Goal: Task Accomplishment & Management: Manage account settings

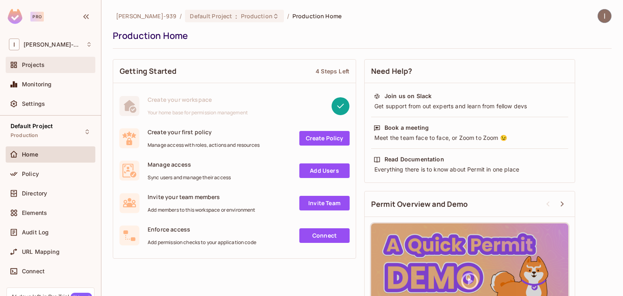
click at [48, 66] on div "Projects" at bounding box center [57, 65] width 70 height 6
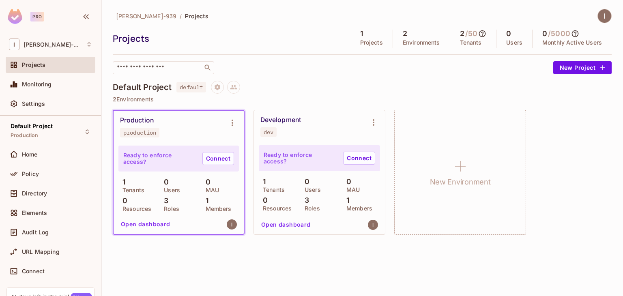
click at [289, 120] on div "Development" at bounding box center [280, 120] width 41 height 8
click at [372, 118] on icon "Environment settings" at bounding box center [374, 123] width 10 height 10
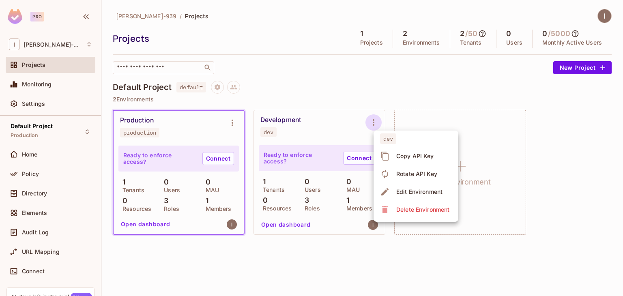
drag, startPoint x: 301, startPoint y: 125, endPoint x: 295, endPoint y: 124, distance: 5.7
click at [300, 125] on div at bounding box center [311, 148] width 623 height 296
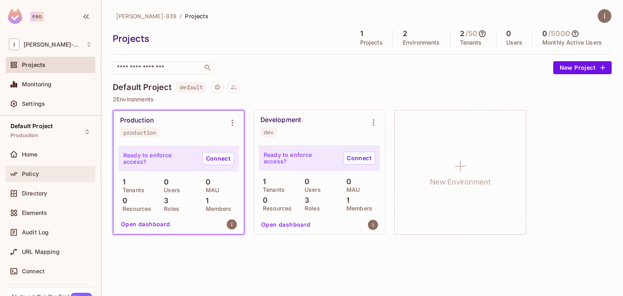
click at [45, 174] on div "Policy" at bounding box center [57, 174] width 70 height 6
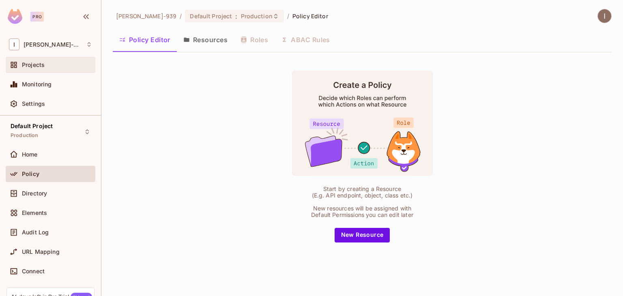
click at [59, 67] on div "Projects" at bounding box center [57, 65] width 70 height 6
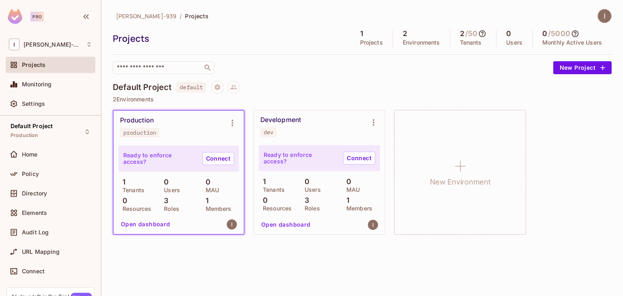
click at [279, 114] on div "Development dev" at bounding box center [319, 126] width 131 height 32
click at [286, 229] on button "Open dashboard" at bounding box center [286, 224] width 56 height 13
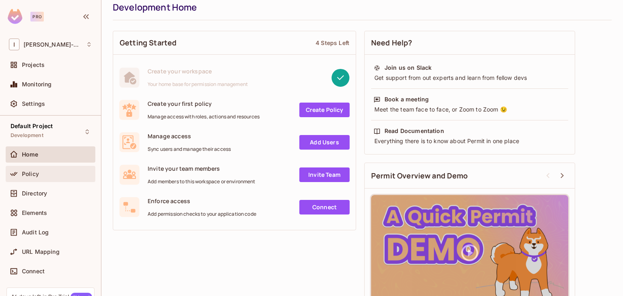
scroll to position [56, 0]
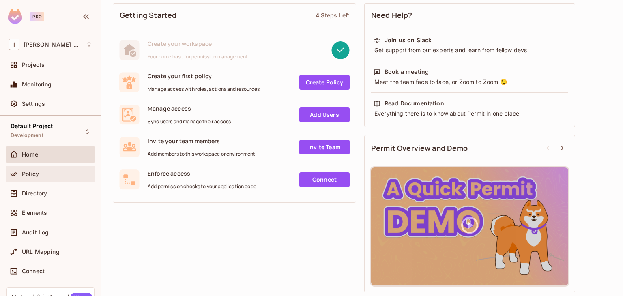
click at [47, 171] on div "Policy" at bounding box center [57, 174] width 70 height 6
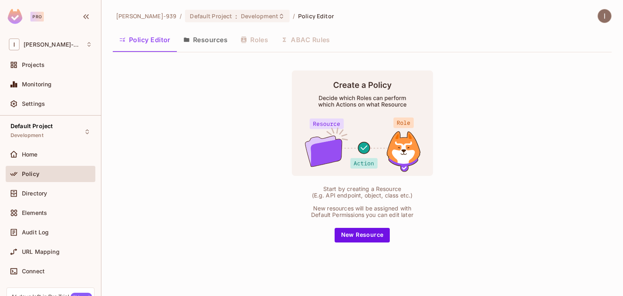
click at [217, 34] on button "Resources" at bounding box center [205, 40] width 57 height 20
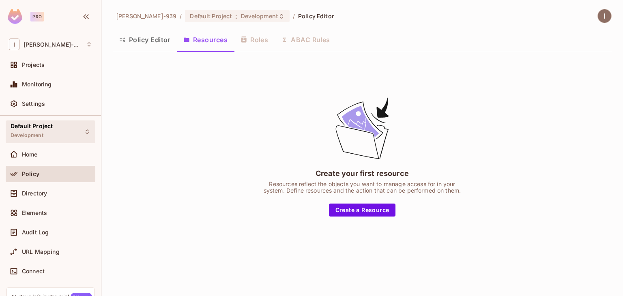
click at [47, 131] on div "Default Project Development" at bounding box center [32, 131] width 42 height 17
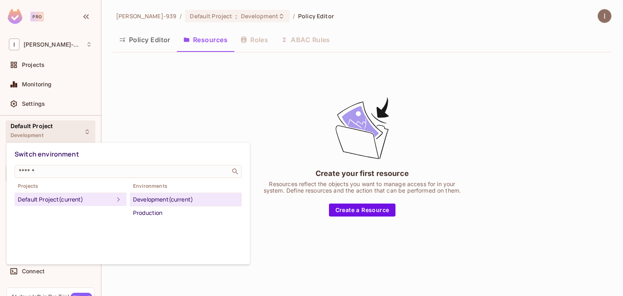
click at [49, 43] on div at bounding box center [311, 148] width 623 height 296
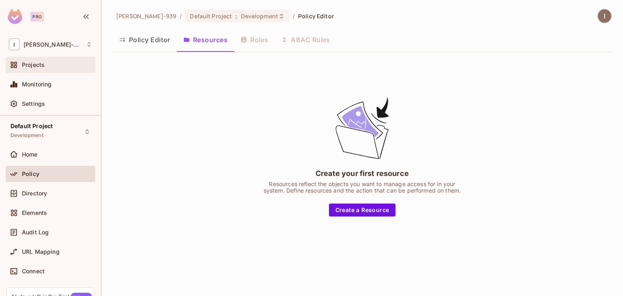
click at [31, 60] on div "Projects" at bounding box center [51, 65] width 90 height 16
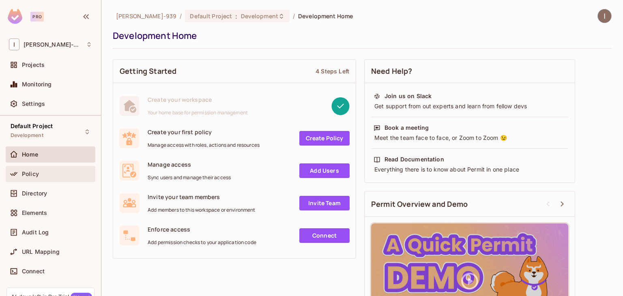
click at [49, 173] on div "Policy" at bounding box center [57, 174] width 70 height 6
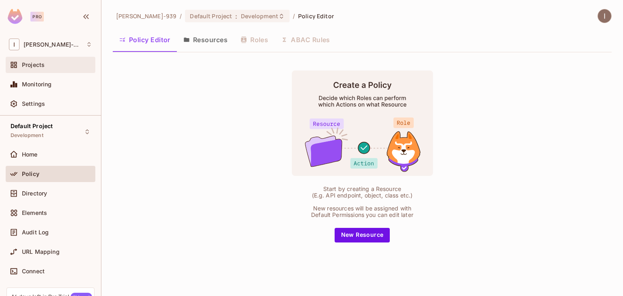
click at [41, 64] on span "Projects" at bounding box center [33, 65] width 23 height 6
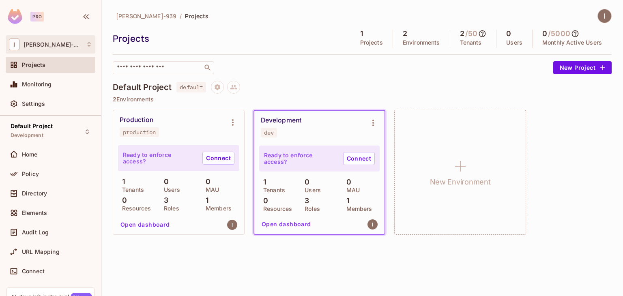
click at [82, 45] on div "I [PERSON_NAME]-939" at bounding box center [50, 45] width 83 height 12
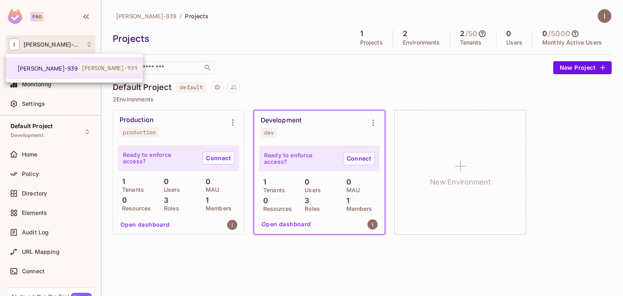
click at [50, 31] on div at bounding box center [311, 148] width 623 height 296
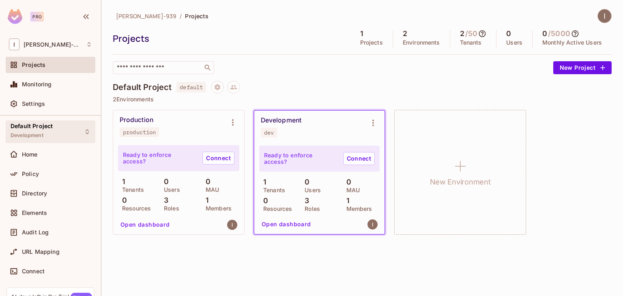
click at [40, 131] on div "Default Project Development" at bounding box center [32, 131] width 42 height 17
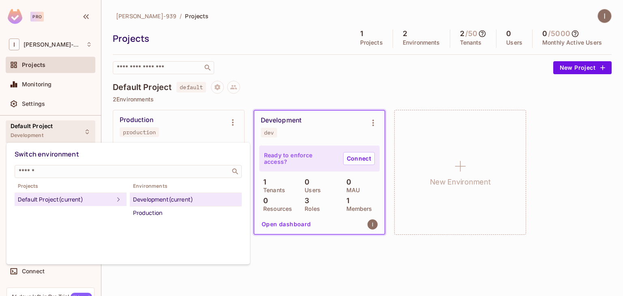
click at [259, 58] on div at bounding box center [311, 148] width 623 height 296
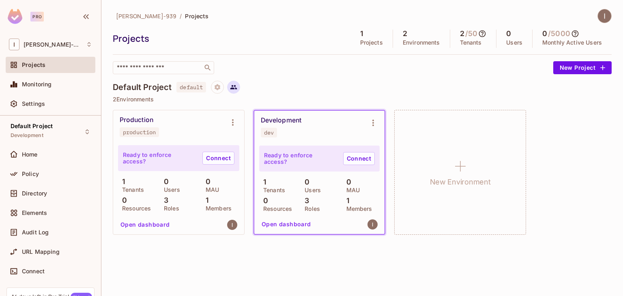
click at [237, 86] on icon at bounding box center [233, 87] width 7 height 7
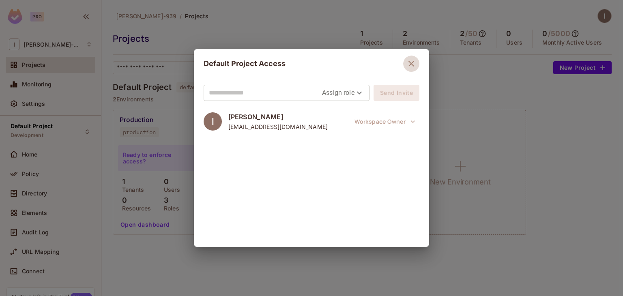
click at [412, 65] on icon "button" at bounding box center [411, 64] width 10 height 10
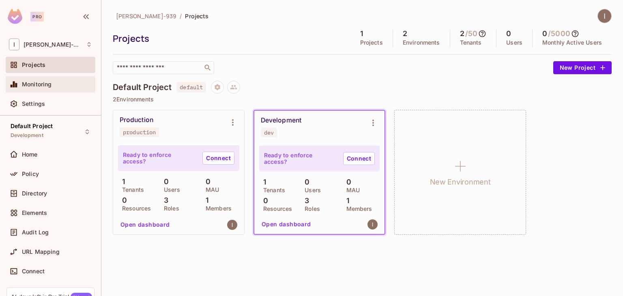
click at [51, 88] on div "Monitoring" at bounding box center [50, 84] width 83 height 10
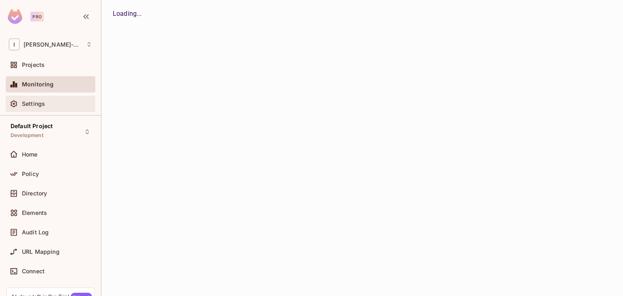
click at [49, 103] on div "Settings" at bounding box center [57, 104] width 70 height 6
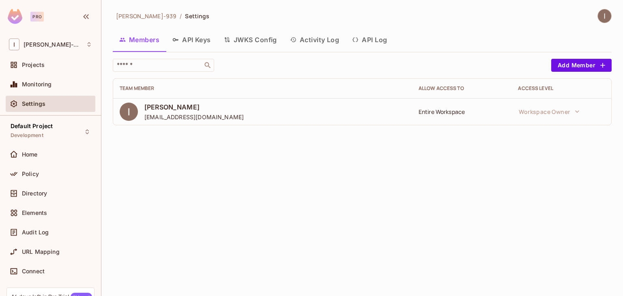
click at [610, 200] on div "Ignacio-939 / Settings Members API Keys JWKS Config Activity Log API Log ​ Add …" at bounding box center [361, 148] width 521 height 296
click at [195, 145] on div "Ignacio-939 / Settings Members API Keys JWKS Config Activity Log API Log ​ Add …" at bounding box center [361, 148] width 521 height 296
click at [286, 145] on div "Ignacio-939 / Settings Members API Keys JWKS Config Activity Log API Log ​ Add …" at bounding box center [361, 148] width 521 height 296
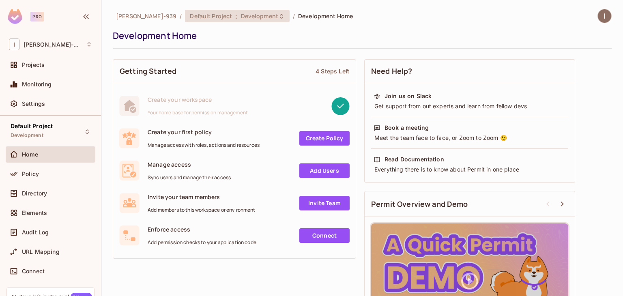
click at [241, 18] on span "Development" at bounding box center [259, 16] width 37 height 8
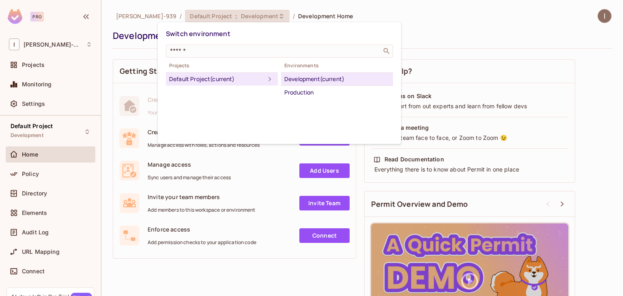
click at [135, 13] on div at bounding box center [311, 148] width 623 height 296
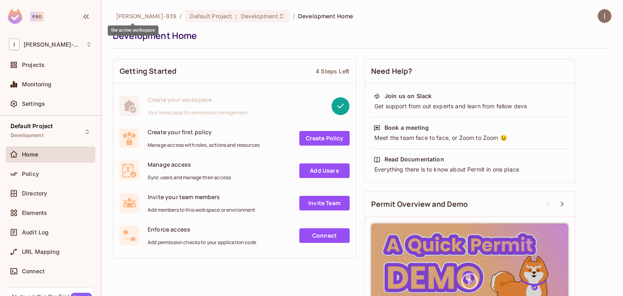
click at [135, 11] on ol "Ignacio-939 / Default Project : Development / Development Home" at bounding box center [234, 16] width 237 height 13
click at [65, 49] on div "I [PERSON_NAME]-939" at bounding box center [50, 45] width 83 height 12
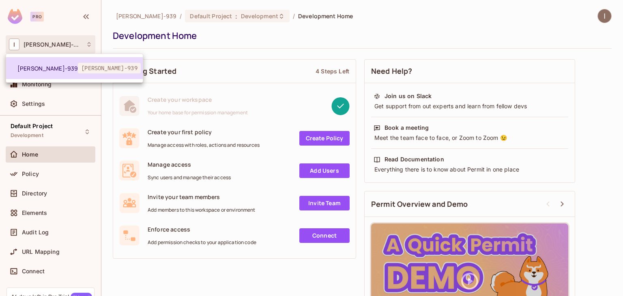
click at [73, 74] on li "Ignacio-939 ignacio-939" at bounding box center [74, 68] width 137 height 22
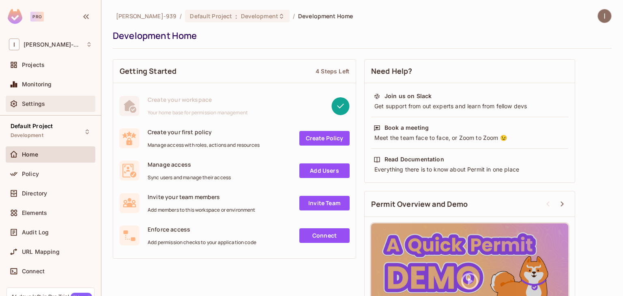
click at [49, 104] on div "Settings" at bounding box center [57, 104] width 70 height 6
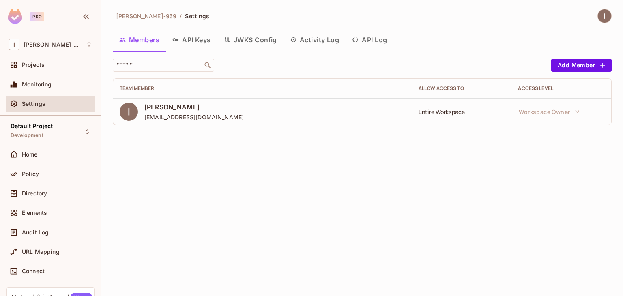
click at [599, 20] on img at bounding box center [604, 15] width 13 height 13
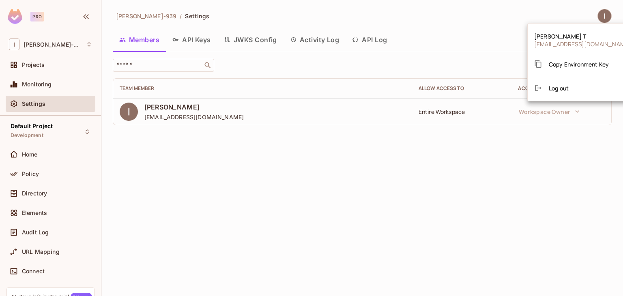
click at [276, 146] on div at bounding box center [311, 148] width 623 height 296
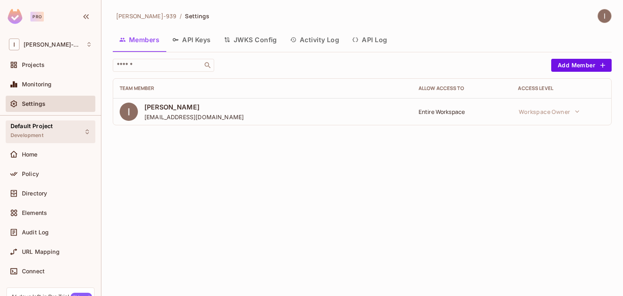
click at [49, 131] on div "Default Project Development" at bounding box center [32, 131] width 42 height 17
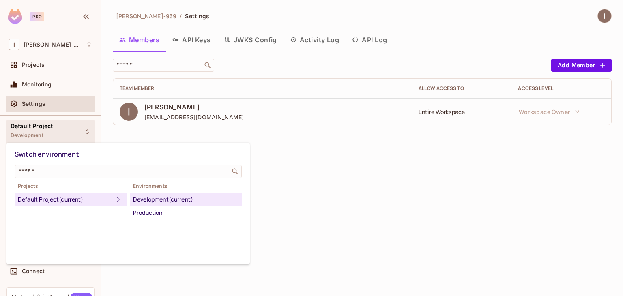
click at [234, 130] on div at bounding box center [311, 148] width 623 height 296
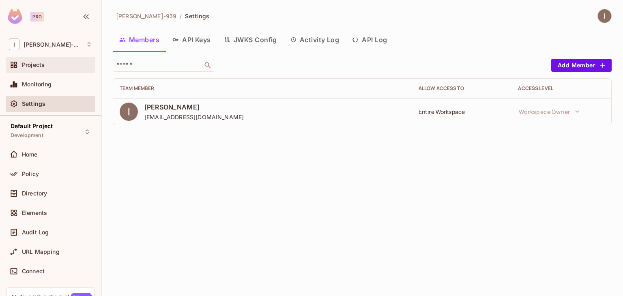
click at [39, 68] on span "Projects" at bounding box center [33, 65] width 23 height 6
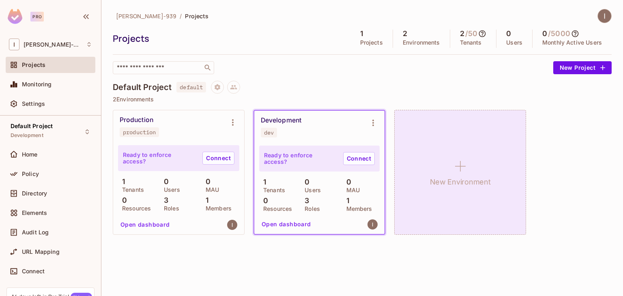
click at [428, 154] on div "New Environment" at bounding box center [460, 172] width 132 height 125
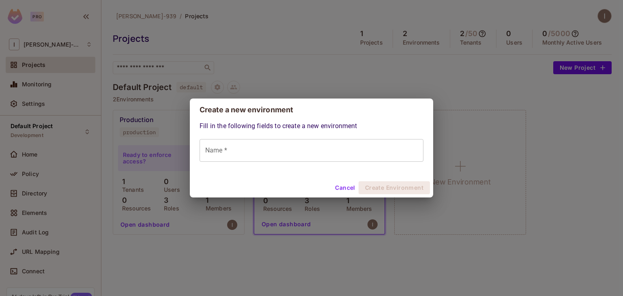
click at [341, 188] on button "Cancel" at bounding box center [345, 187] width 26 height 13
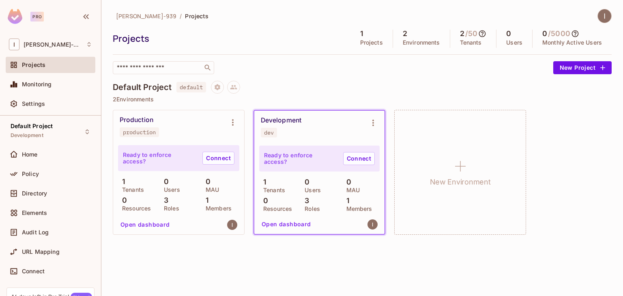
click at [26, 13] on div "Pro" at bounding box center [30, 16] width 44 height 15
click at [28, 44] on span "[PERSON_NAME]-939" at bounding box center [53, 44] width 58 height 6
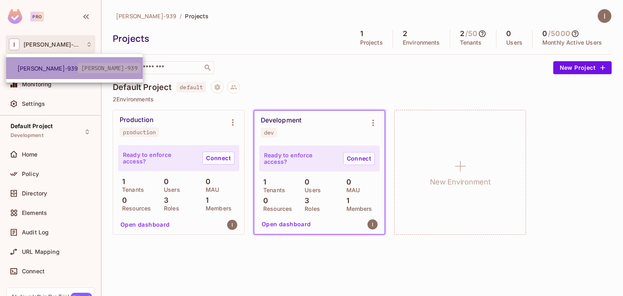
click at [83, 68] on span "[PERSON_NAME]-939" at bounding box center [109, 68] width 63 height 11
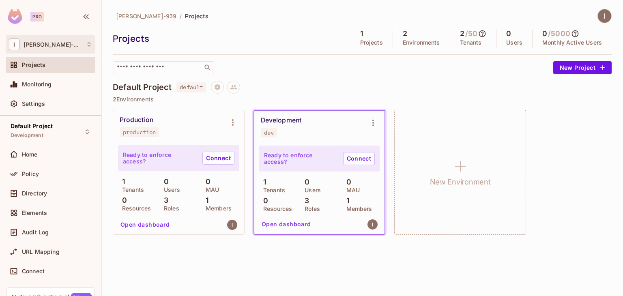
click at [81, 44] on div "I [PERSON_NAME]-939" at bounding box center [50, 45] width 83 height 12
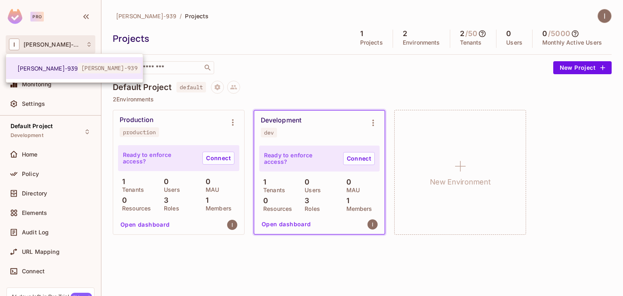
click at [81, 103] on div at bounding box center [311, 148] width 623 height 296
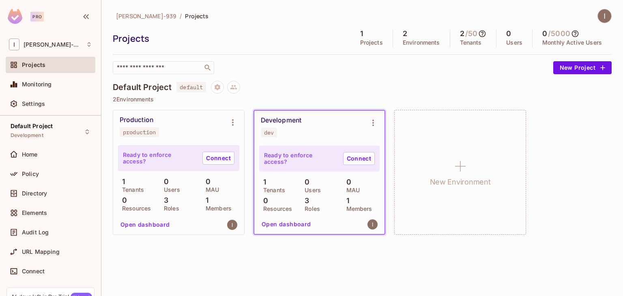
click at [54, 62] on div "Projects" at bounding box center [57, 65] width 70 height 6
click at [54, 82] on div "Monitoring" at bounding box center [57, 84] width 70 height 6
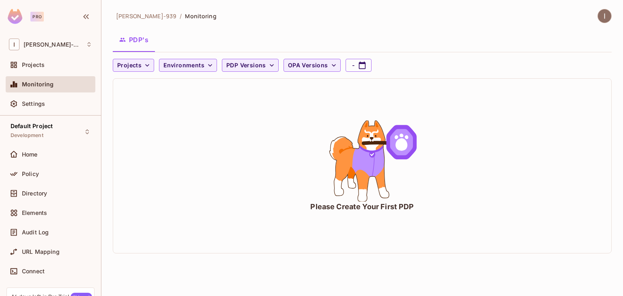
click at [599, 17] on img at bounding box center [604, 15] width 13 height 13
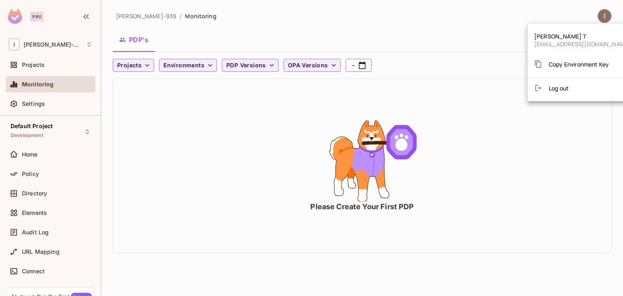
click at [247, 147] on div at bounding box center [311, 148] width 623 height 296
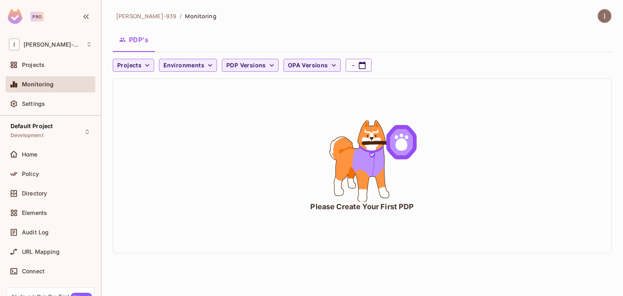
click at [39, 73] on div "Projects" at bounding box center [51, 66] width 90 height 19
click at [43, 65] on span "Projects" at bounding box center [33, 65] width 23 height 6
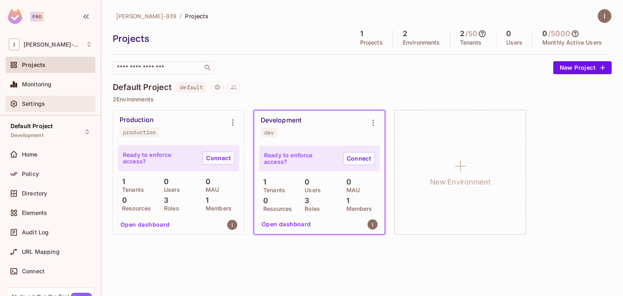
click at [22, 106] on span "Settings" at bounding box center [33, 104] width 23 height 6
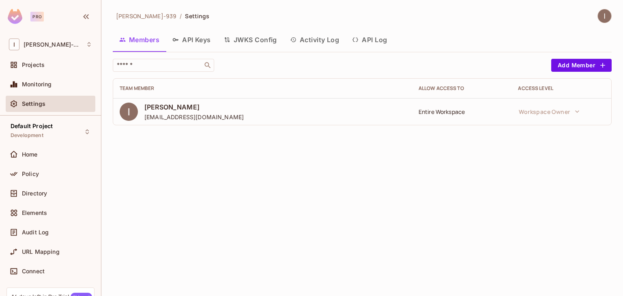
click at [181, 41] on button "API Keys" at bounding box center [191, 40] width 51 height 20
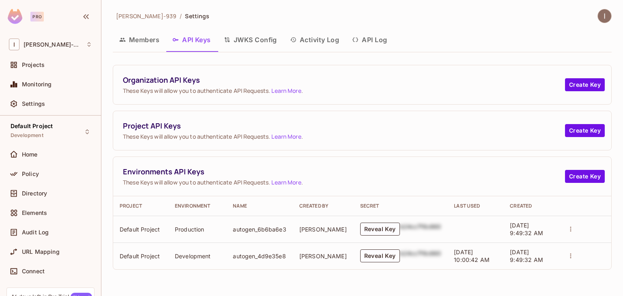
click at [316, 35] on button "Activity Log" at bounding box center [314, 40] width 62 height 20
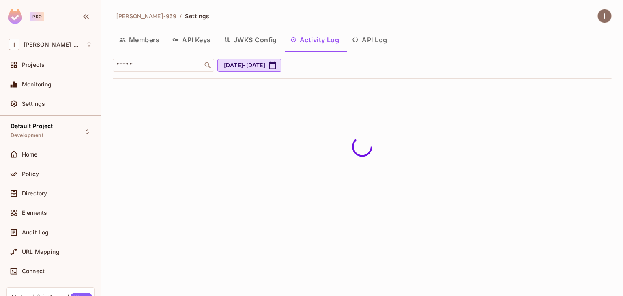
click at [136, 37] on button "Members" at bounding box center [139, 40] width 53 height 20
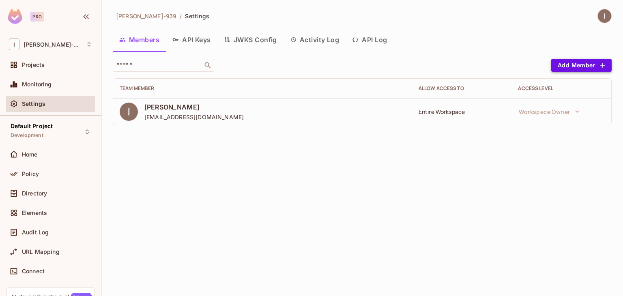
click at [576, 64] on button "Add Member" at bounding box center [581, 65] width 60 height 13
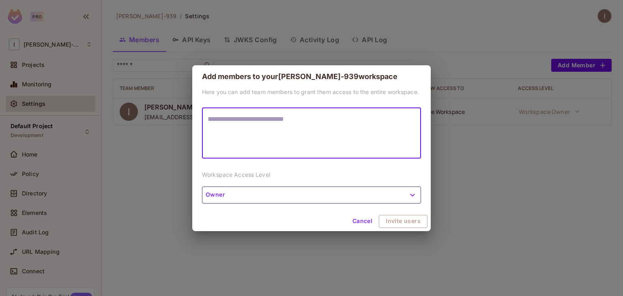
click at [269, 194] on button "Owner" at bounding box center [311, 195] width 219 height 17
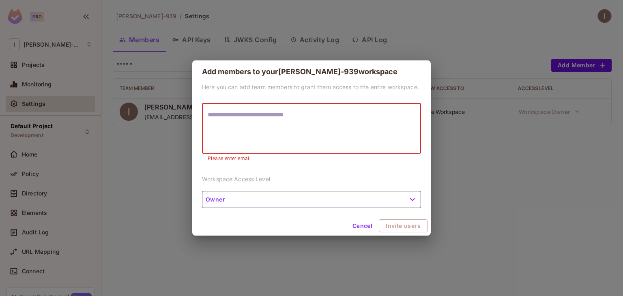
click at [321, 110] on textarea at bounding box center [312, 128] width 208 height 37
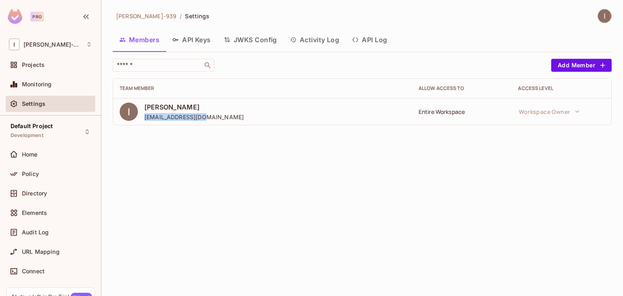
drag, startPoint x: 209, startPoint y: 118, endPoint x: 142, endPoint y: 118, distance: 66.9
click at [142, 118] on div "Ignacio T igma1991@gmail.com" at bounding box center [263, 112] width 286 height 18
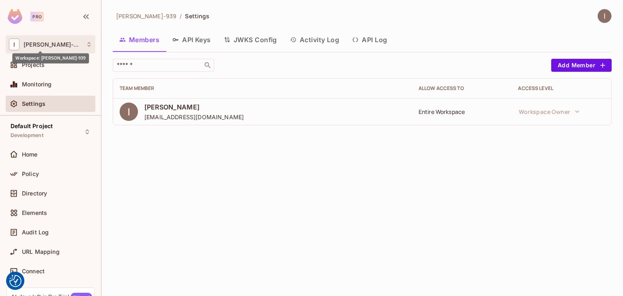
click at [45, 49] on div "Workspace: [PERSON_NAME]-939" at bounding box center [50, 56] width 77 height 16
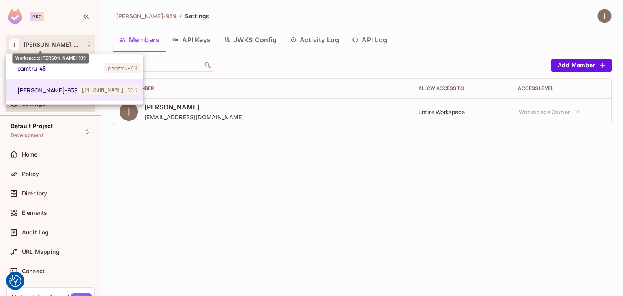
click at [46, 41] on div at bounding box center [311, 148] width 623 height 296
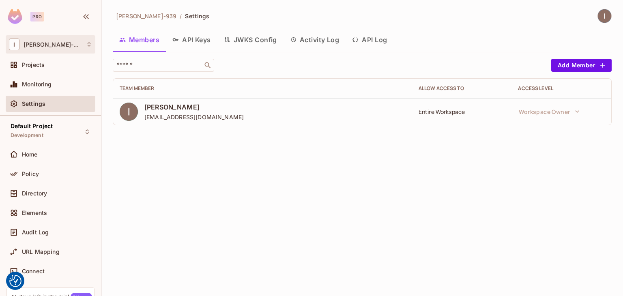
click at [45, 49] on div "I [PERSON_NAME]-939" at bounding box center [50, 45] width 83 height 12
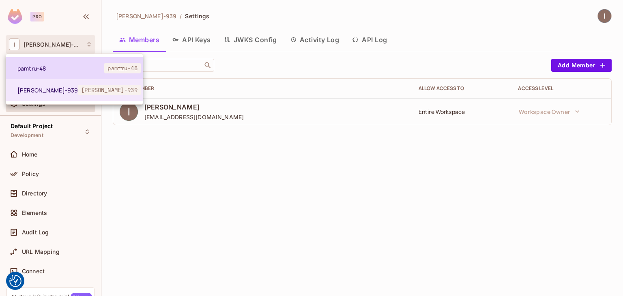
click at [43, 69] on span "pamtru-48" at bounding box center [60, 68] width 87 height 8
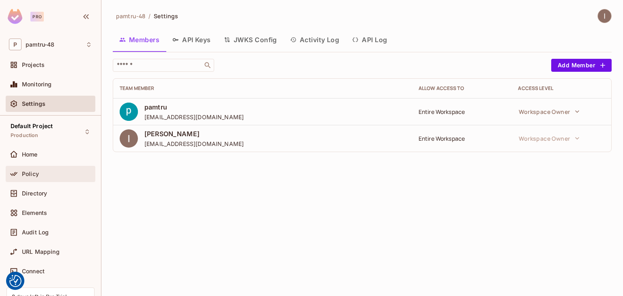
click at [39, 169] on div "Policy" at bounding box center [50, 174] width 83 height 10
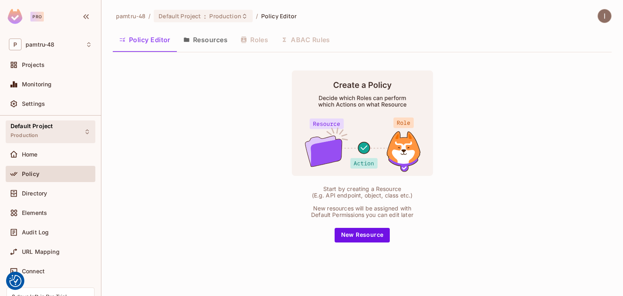
click at [57, 131] on div "Default Project Production" at bounding box center [51, 131] width 90 height 22
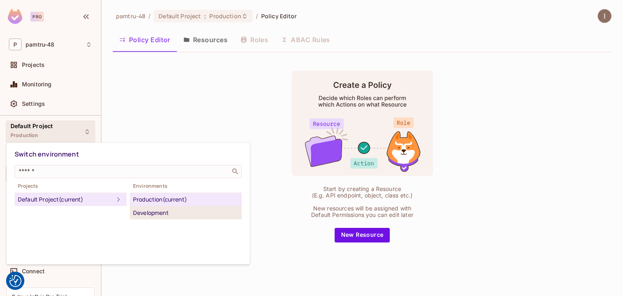
click at [142, 213] on div "Development" at bounding box center [185, 213] width 105 height 10
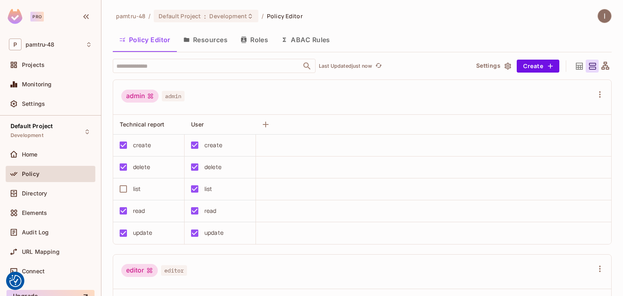
click at [209, 36] on button "Resources" at bounding box center [205, 40] width 57 height 20
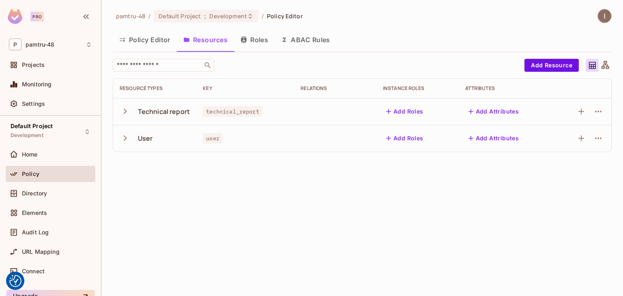
click at [140, 34] on button "Policy Editor" at bounding box center [145, 40] width 64 height 20
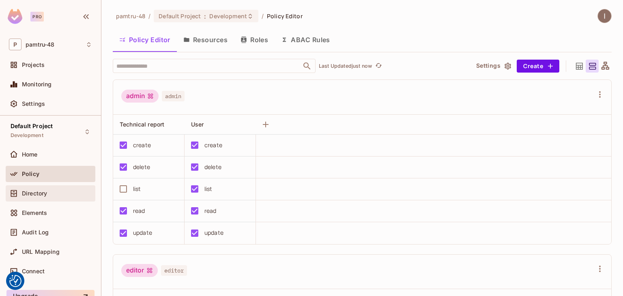
click at [34, 191] on span "Directory" at bounding box center [34, 193] width 25 height 6
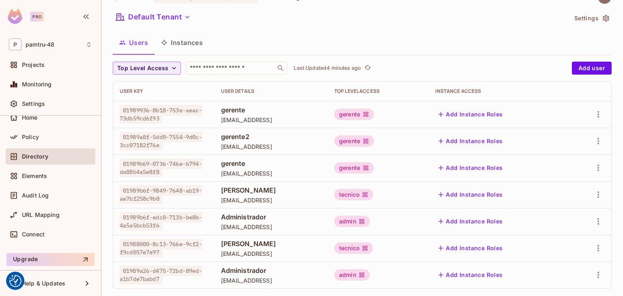
scroll to position [29, 0]
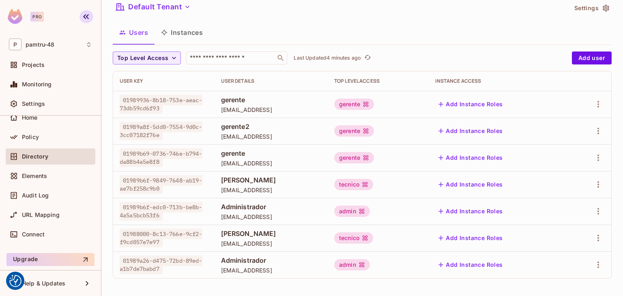
click at [85, 19] on icon "button" at bounding box center [86, 17] width 10 height 10
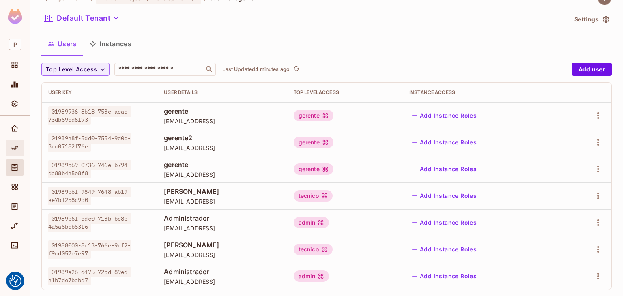
scroll to position [0, 0]
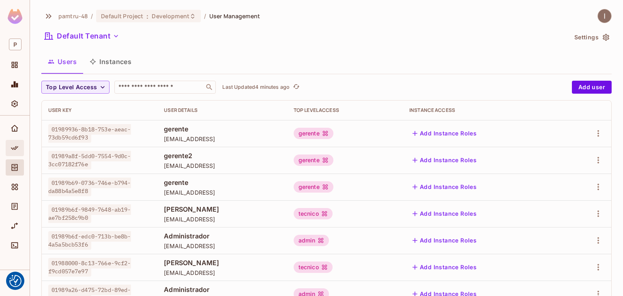
click at [10, 150] on span "Policy" at bounding box center [15, 148] width 10 height 10
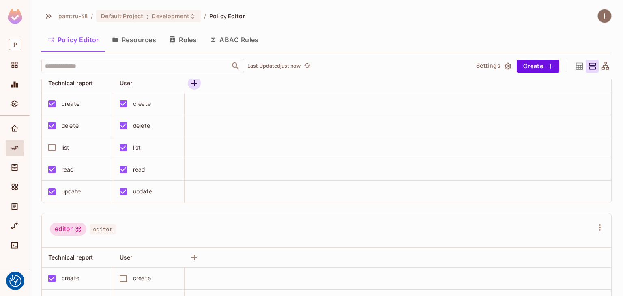
scroll to position [41, 0]
click at [187, 41] on button "Roles" at bounding box center [183, 40] width 41 height 20
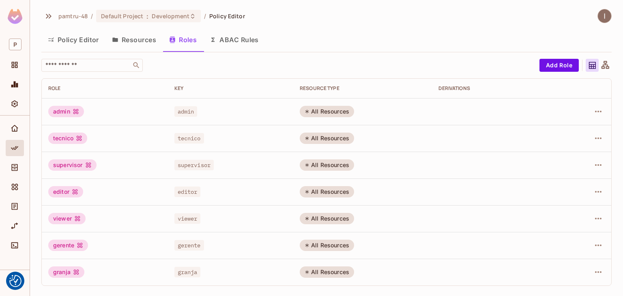
click at [139, 39] on button "Resources" at bounding box center [133, 40] width 57 height 20
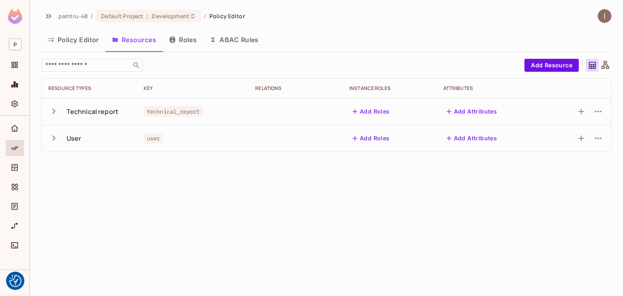
click at [50, 147] on td "User" at bounding box center [89, 138] width 95 height 27
click at [51, 138] on icon "button" at bounding box center [53, 138] width 11 height 11
click at [53, 139] on icon "button" at bounding box center [53, 138] width 11 height 11
click at [76, 32] on button "Policy Editor" at bounding box center [73, 40] width 64 height 20
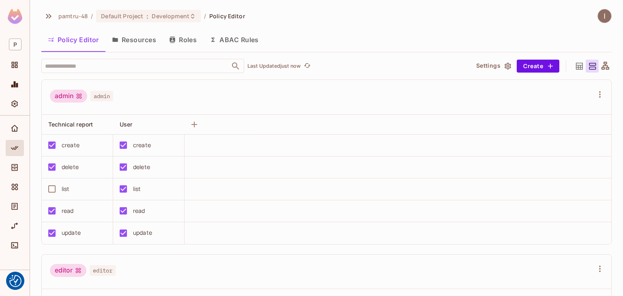
click at [598, 65] on div at bounding box center [604, 66] width 13 height 13
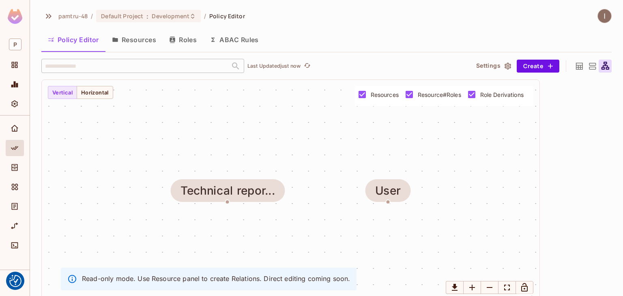
click at [574, 66] on icon at bounding box center [579, 66] width 10 height 10
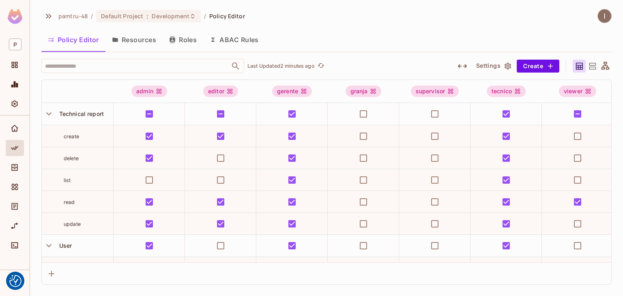
click at [190, 36] on button "Roles" at bounding box center [183, 40] width 41 height 20
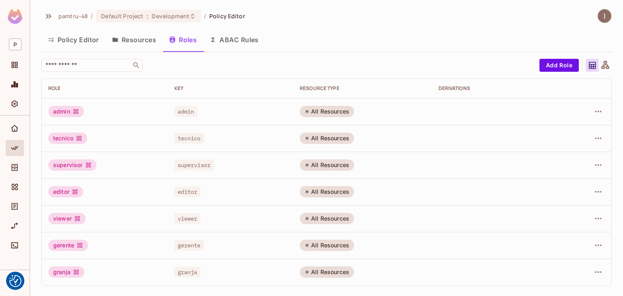
click at [128, 41] on button "Resources" at bounding box center [133, 40] width 57 height 20
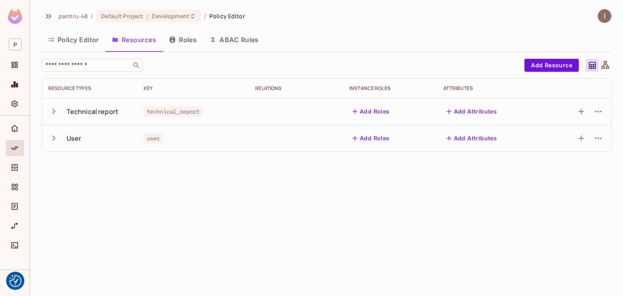
click at [54, 109] on icon "button" at bounding box center [53, 111] width 11 height 11
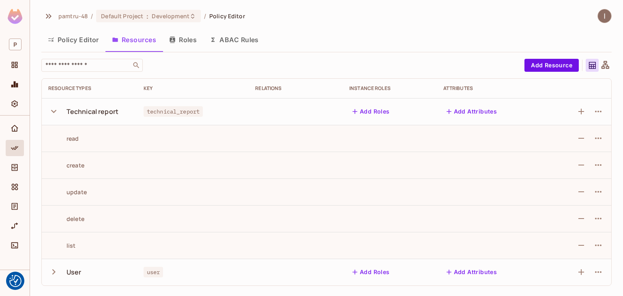
click at [54, 109] on icon "button" at bounding box center [53, 111] width 11 height 11
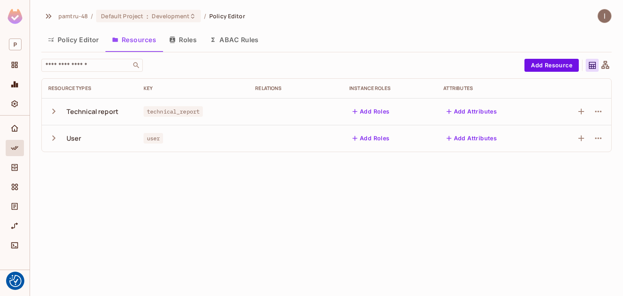
click at [54, 140] on icon "button" at bounding box center [53, 138] width 11 height 11
click at [180, 44] on button "Roles" at bounding box center [183, 40] width 41 height 20
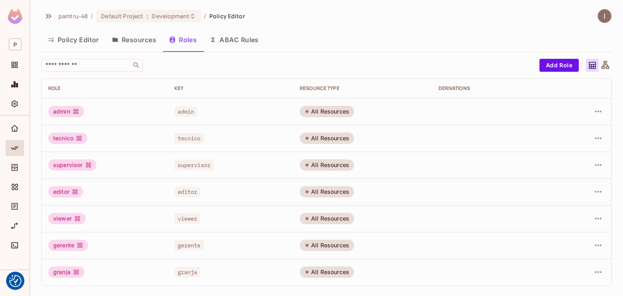
click at [77, 43] on button "Policy Editor" at bounding box center [73, 40] width 64 height 20
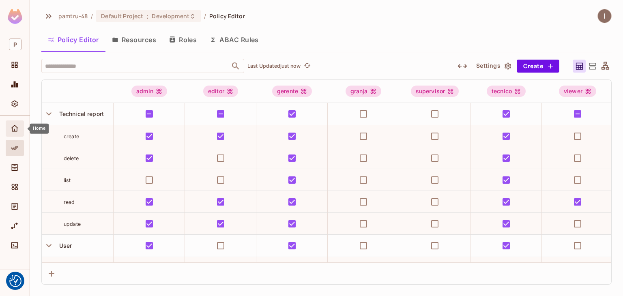
click at [19, 132] on span "Home" at bounding box center [15, 129] width 10 height 10
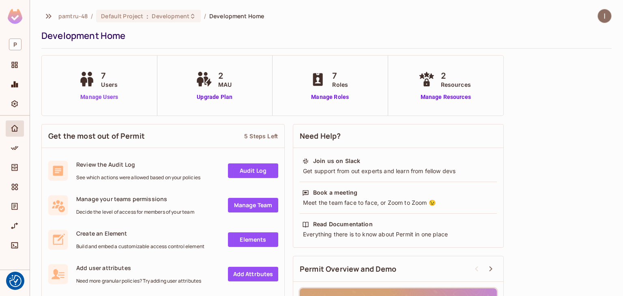
click at [89, 96] on link "Manage Users" at bounding box center [99, 97] width 45 height 9
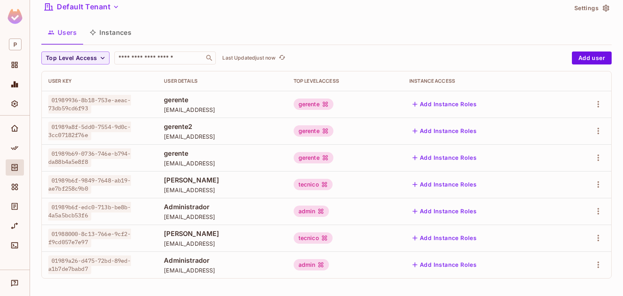
scroll to position [29, 0]
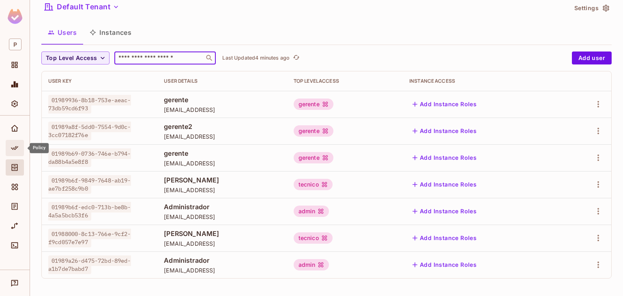
click at [16, 153] on div "Policy" at bounding box center [15, 148] width 18 height 16
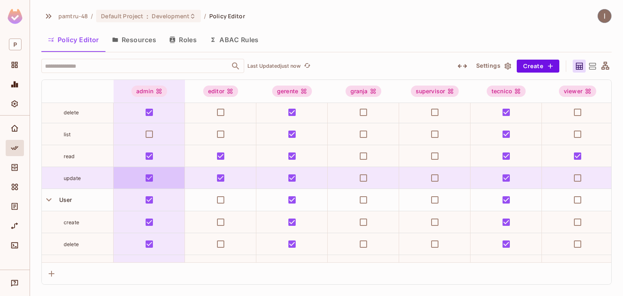
scroll to position [110, 0]
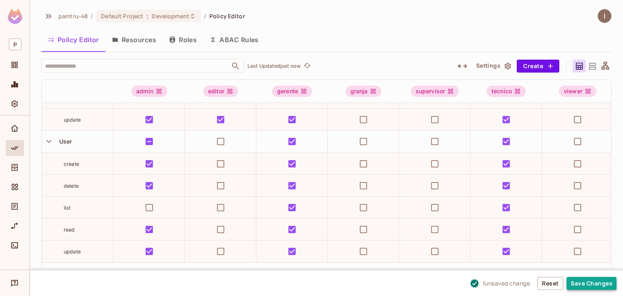
click at [592, 285] on button "Save Changes" at bounding box center [591, 283] width 50 height 13
click at [589, 281] on button "Save Changes" at bounding box center [591, 283] width 50 height 13
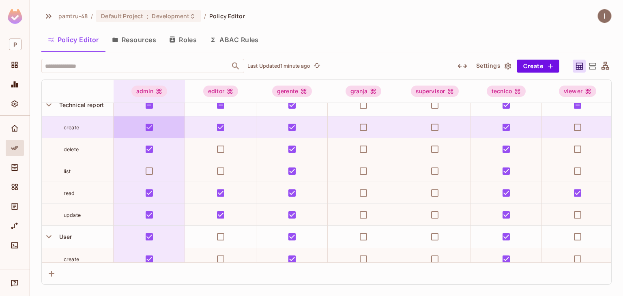
scroll to position [0, 0]
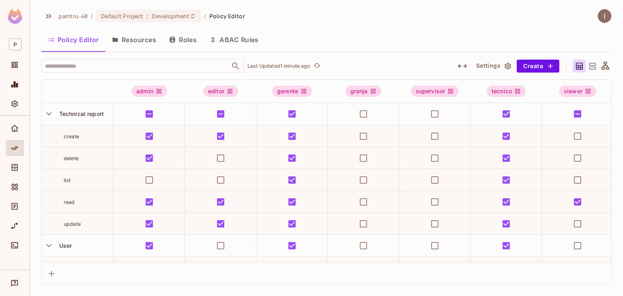
click at [125, 47] on button "Resources" at bounding box center [133, 40] width 57 height 20
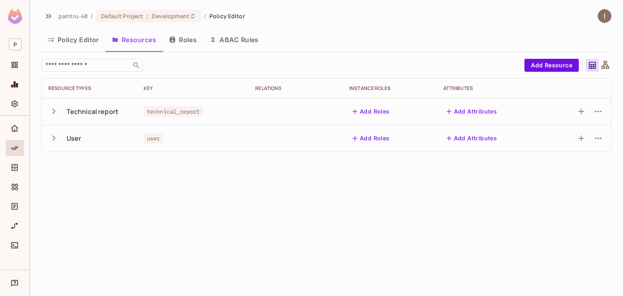
click at [51, 113] on icon "button" at bounding box center [53, 111] width 11 height 11
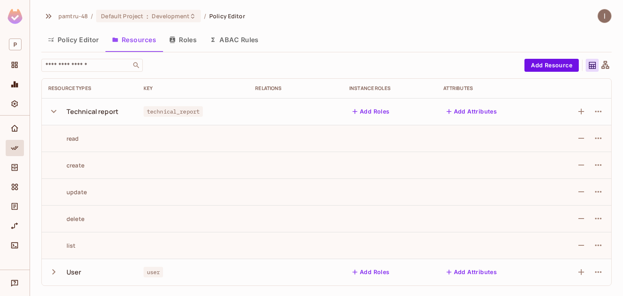
click at [53, 109] on icon "button" at bounding box center [53, 111] width 11 height 11
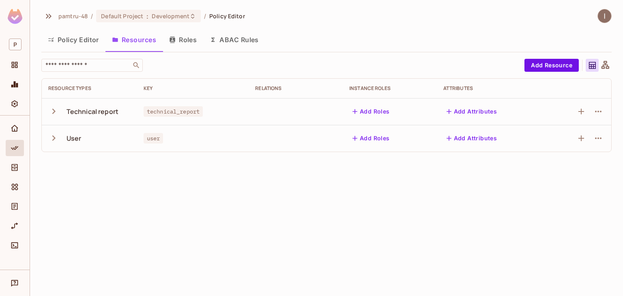
click at [112, 107] on div "Technical report" at bounding box center [92, 111] width 52 height 9
click at [66, 41] on button "Policy Editor" at bounding box center [73, 40] width 64 height 20
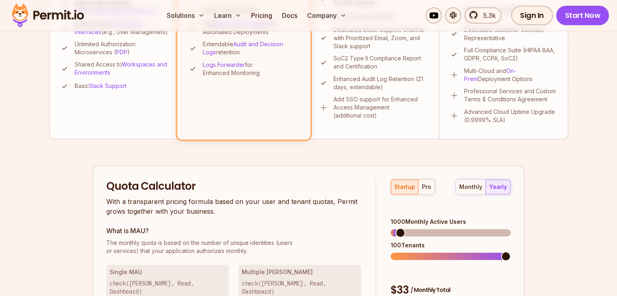
scroll to position [324, 0]
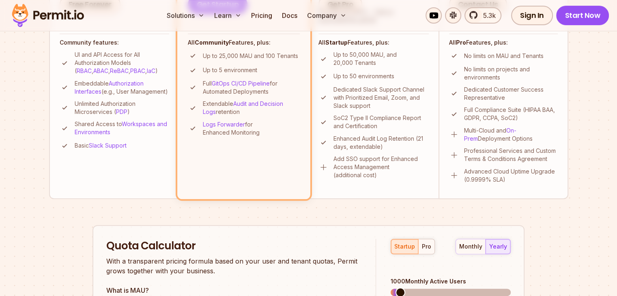
click at [104, 66] on p "UI and API Access for All Authorization Models ( RBAC , ABAC , ReBAC , PBAC , I…" at bounding box center [122, 63] width 94 height 24
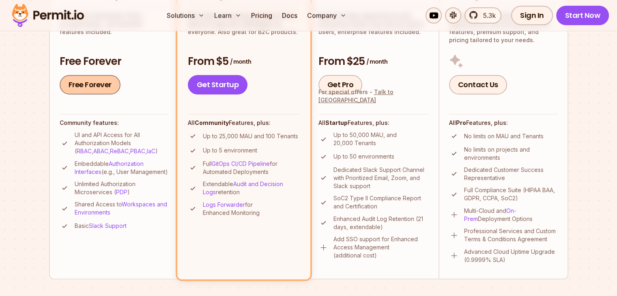
scroll to position [243, 0]
click at [104, 86] on link "Free Forever" at bounding box center [90, 85] width 61 height 19
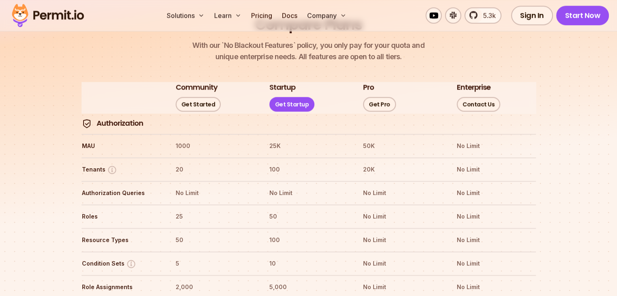
scroll to position [861, 0]
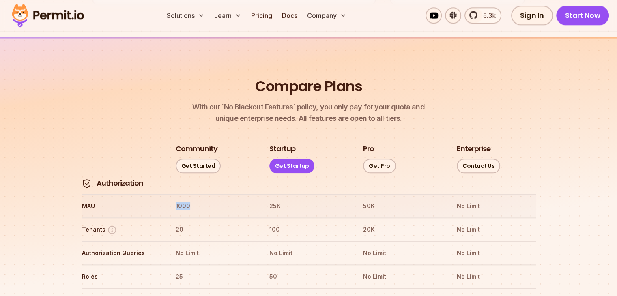
drag, startPoint x: 172, startPoint y: 178, endPoint x: 210, endPoint y: 178, distance: 38.5
click at [210, 194] on tr "MAU 1000 25K 50K No Limit" at bounding box center [308, 206] width 454 height 24
click at [201, 199] on th "1000" at bounding box center [214, 205] width 79 height 13
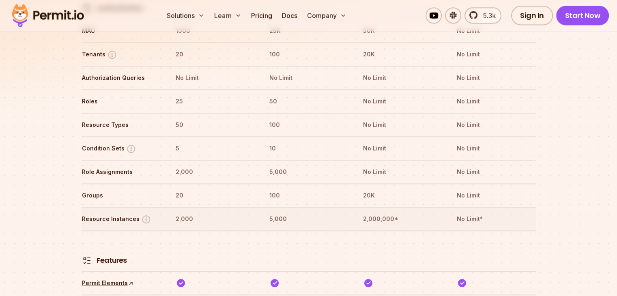
scroll to position [1025, 0]
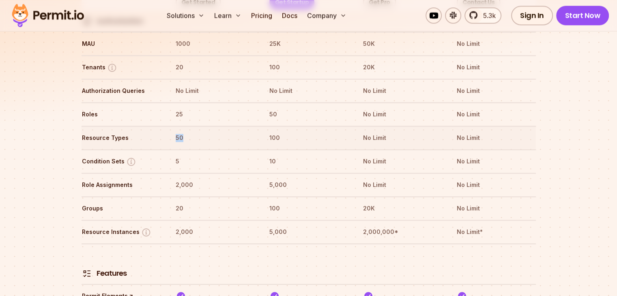
drag, startPoint x: 182, startPoint y: 111, endPoint x: 163, endPoint y: 110, distance: 19.1
click at [163, 126] on tr "Resource Types 50 100 No Limit No Limit" at bounding box center [308, 138] width 454 height 24
click at [171, 126] on tr "Resource Types 50 100 No Limit No Limit" at bounding box center [308, 138] width 454 height 24
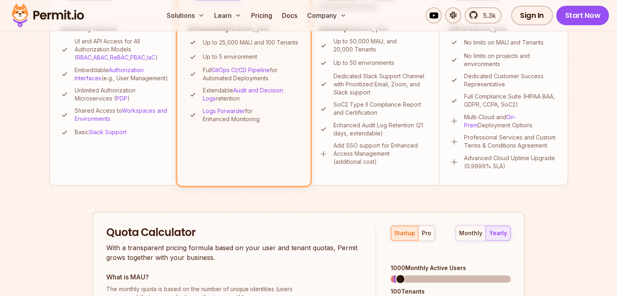
scroll to position [405, 0]
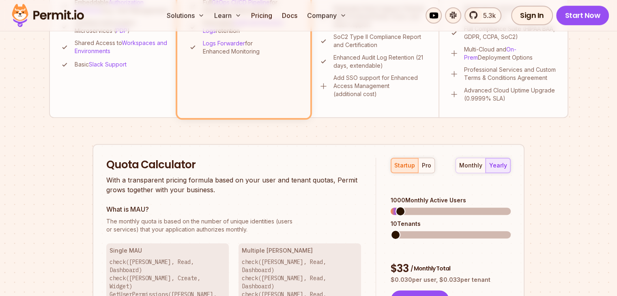
click at [390, 230] on span at bounding box center [395, 235] width 10 height 10
click at [390, 206] on span at bounding box center [395, 211] width 10 height 10
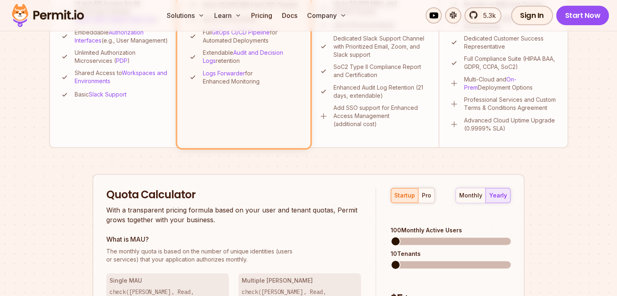
scroll to position [365, 0]
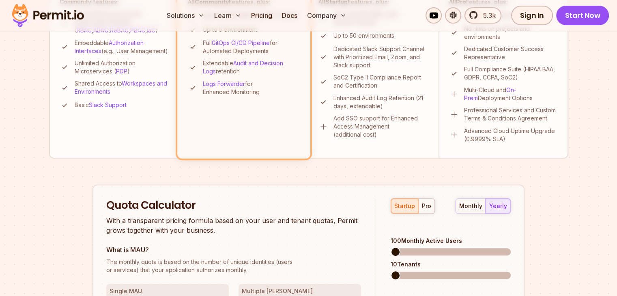
click at [405, 248] on span at bounding box center [450, 251] width 120 height 7
click at [402, 248] on span at bounding box center [395, 251] width 11 height 7
click at [396, 248] on span at bounding box center [395, 251] width 11 height 7
click at [395, 247] on span at bounding box center [400, 252] width 10 height 10
click at [444, 272] on span at bounding box center [417, 275] width 54 height 7
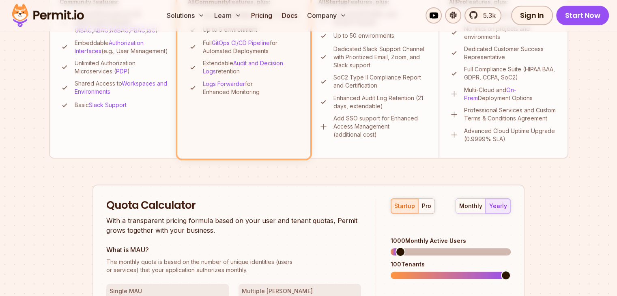
click at [510, 272] on span at bounding box center [450, 275] width 120 height 7
click at [427, 248] on span at bounding box center [450, 251] width 120 height 7
click at [455, 248] on span at bounding box center [450, 251] width 120 height 7
click at [472, 248] on span at bounding box center [450, 251] width 120 height 7
click at [510, 272] on span at bounding box center [450, 275] width 120 height 7
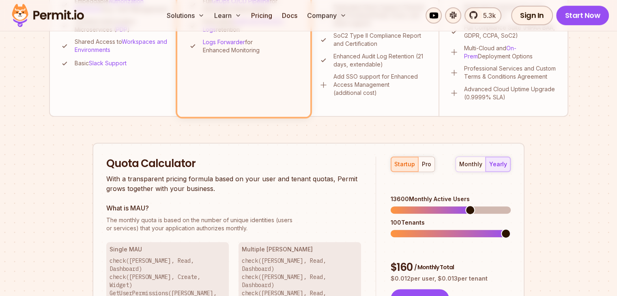
scroll to position [446, 0]
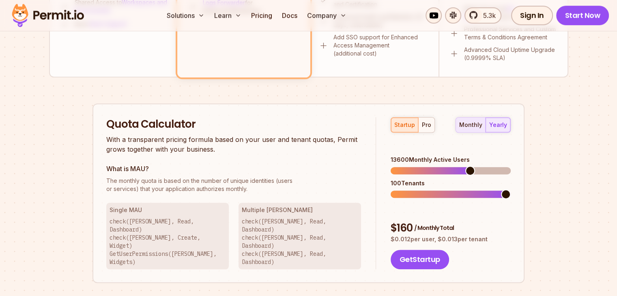
click at [476, 121] on div "monthly" at bounding box center [470, 125] width 23 height 8
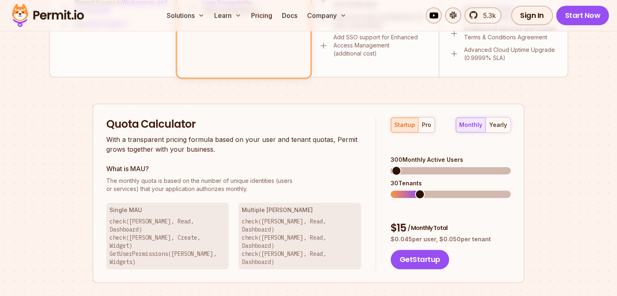
click at [392, 166] on span at bounding box center [396, 171] width 10 height 10
click at [394, 166] on span at bounding box center [399, 171] width 10 height 10
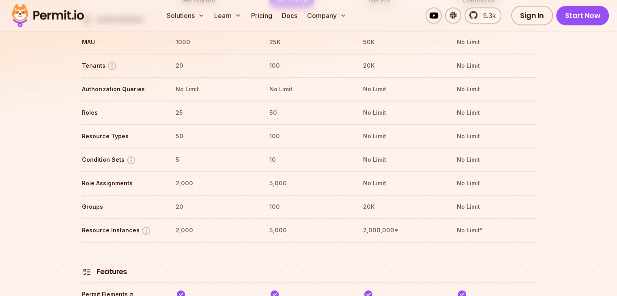
scroll to position [993, 0]
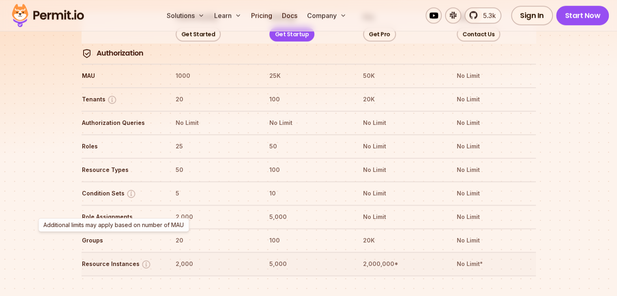
click at [143, 259] on img at bounding box center [146, 264] width 10 height 10
drag, startPoint x: 196, startPoint y: 239, endPoint x: 165, endPoint y: 236, distance: 31.8
click at [165, 252] on tr "Resource Instances 2,000 5,000 2,000,000* No Limit*" at bounding box center [308, 264] width 454 height 24
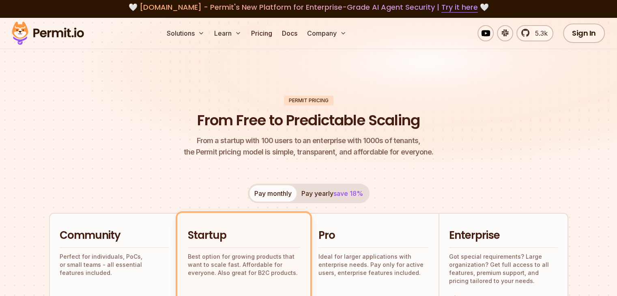
scroll to position [0, 0]
